Goal: Task Accomplishment & Management: Complete application form

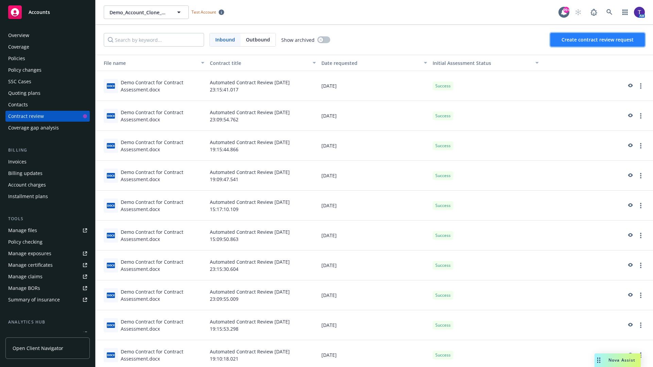
click at [598, 40] on span "Create contract review request" at bounding box center [598, 39] width 72 height 6
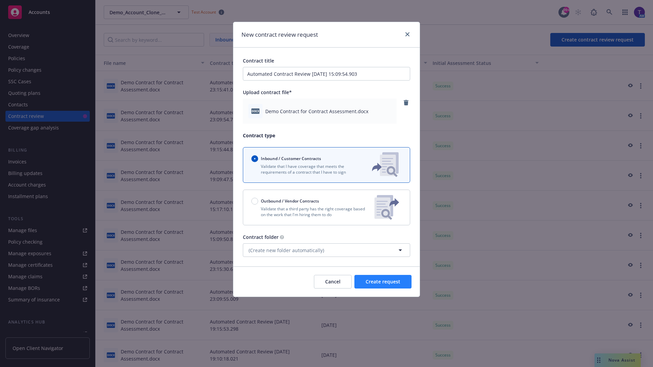
type input "Automated Contract Review [DATE] 15:09:54.903"
click at [383, 282] on span "Create request" at bounding box center [383, 282] width 35 height 6
